Goal: Task Accomplishment & Management: Manage account settings

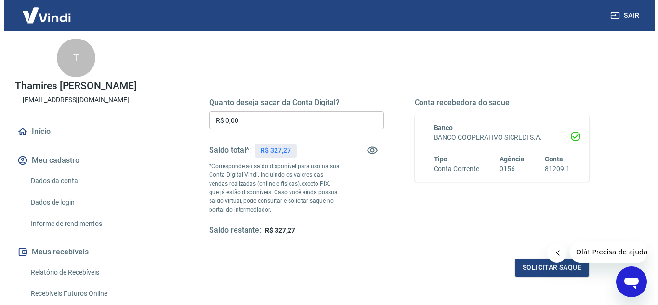
scroll to position [96, 0]
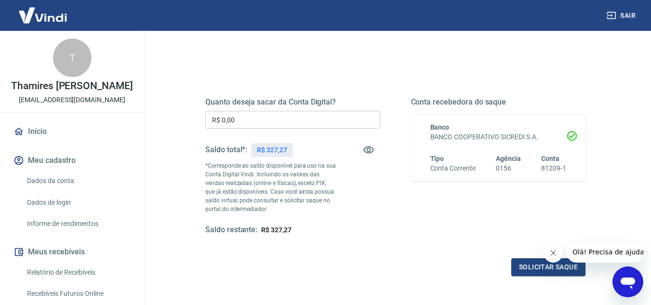
click at [554, 256] on icon "Fechar mensagem da empresa" at bounding box center [553, 253] width 8 height 8
click at [276, 123] on input "R$ 0,00" at bounding box center [292, 120] width 175 height 18
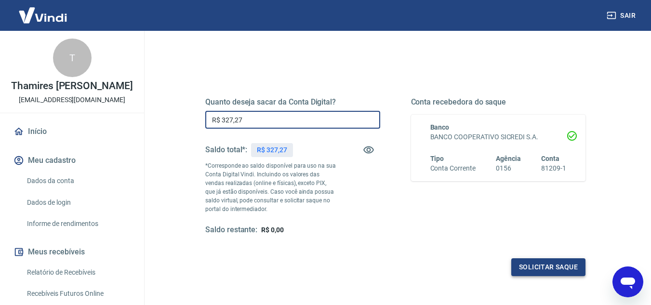
type input "R$ 327,27"
click at [558, 262] on button "Solicitar saque" at bounding box center [548, 267] width 74 height 18
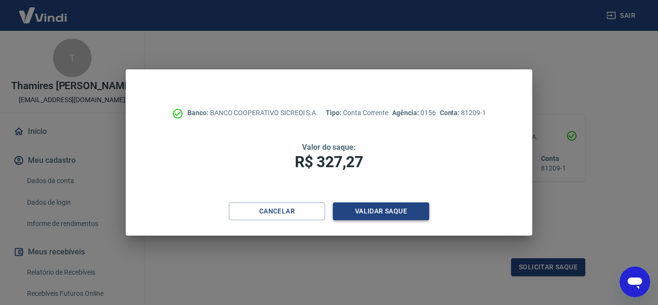
click at [390, 213] on button "Validar saque" at bounding box center [381, 211] width 96 height 18
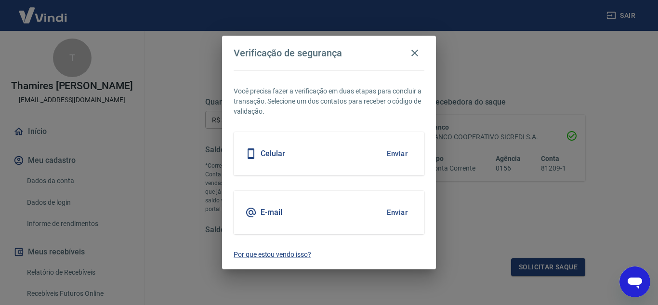
click at [402, 153] on button "Enviar" at bounding box center [397, 154] width 31 height 20
click at [401, 217] on button "Enviar" at bounding box center [397, 212] width 31 height 20
click at [400, 213] on button "Enviar" at bounding box center [397, 212] width 31 height 20
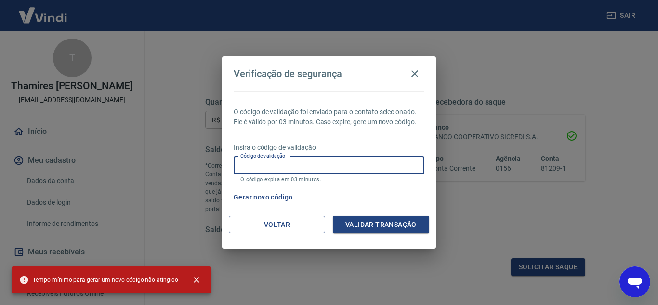
click at [341, 165] on input "Código de validação" at bounding box center [329, 166] width 191 height 18
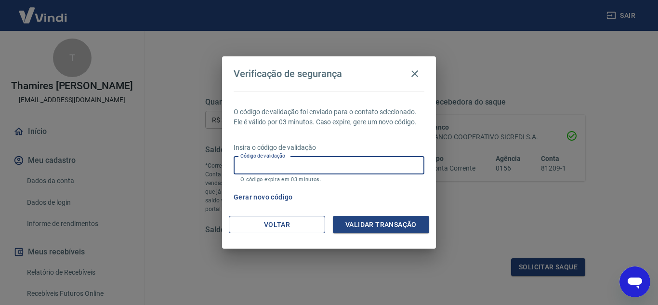
click at [263, 224] on button "Voltar" at bounding box center [277, 225] width 96 height 18
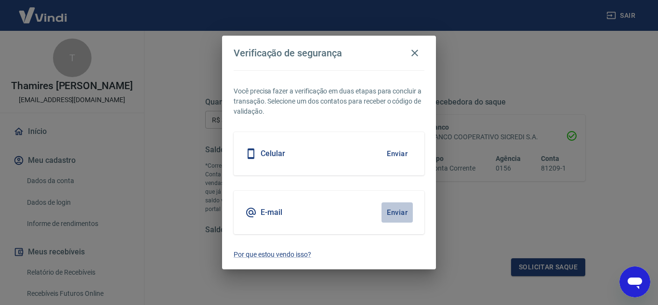
click at [391, 212] on button "Enviar" at bounding box center [397, 212] width 31 height 20
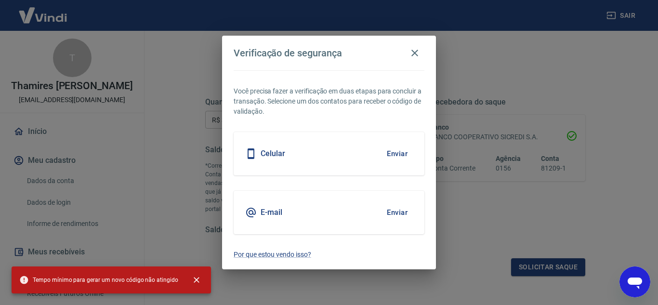
click at [402, 209] on button "Enviar" at bounding box center [397, 212] width 31 height 20
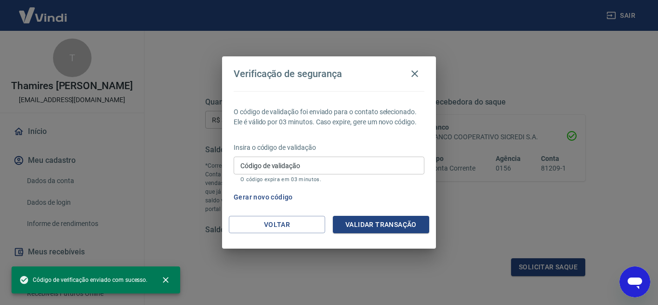
click at [402, 156] on div "Insira o código de validação Código de validação Código de validação O código e…" at bounding box center [329, 164] width 191 height 42
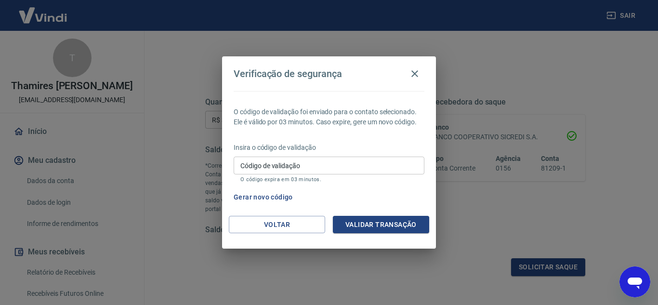
click at [314, 166] on input "Código de validação" at bounding box center [329, 166] width 191 height 18
click at [397, 183] on div "Insira o código de validação Código de validação Código de validação O código e…" at bounding box center [329, 164] width 191 height 42
click at [342, 158] on input "Código de validação" at bounding box center [329, 166] width 191 height 18
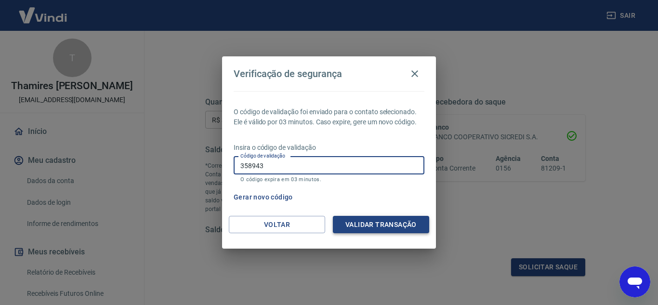
type input "358943"
click at [366, 219] on button "Validar transação" at bounding box center [381, 225] width 96 height 18
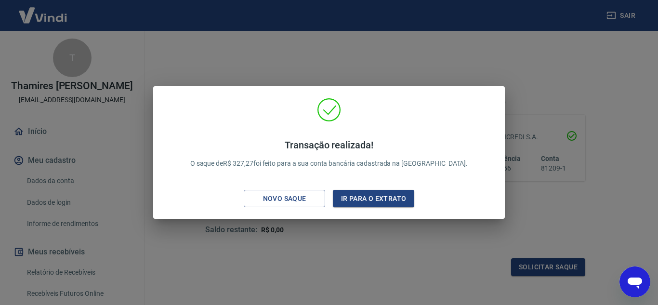
click at [388, 231] on div "Transação realizada! O saque de R$ 327,27 foi feito para a sua conta bancária c…" at bounding box center [329, 152] width 658 height 305
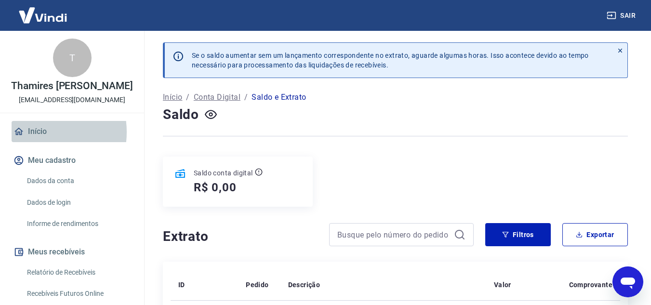
click at [39, 132] on link "Início" at bounding box center [72, 131] width 121 height 21
